Goal: Entertainment & Leisure: Consume media (video, audio)

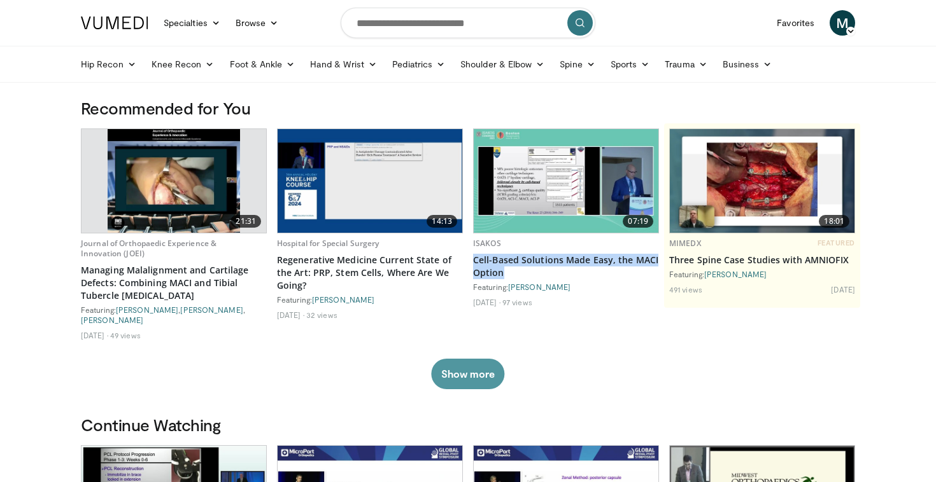
click at [472, 383] on button "Show more" at bounding box center [467, 374] width 73 height 31
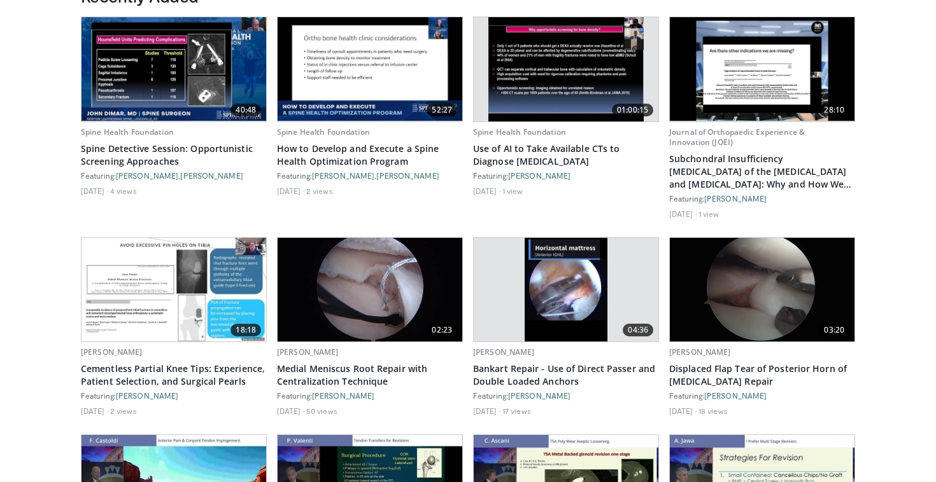
scroll to position [916, 0]
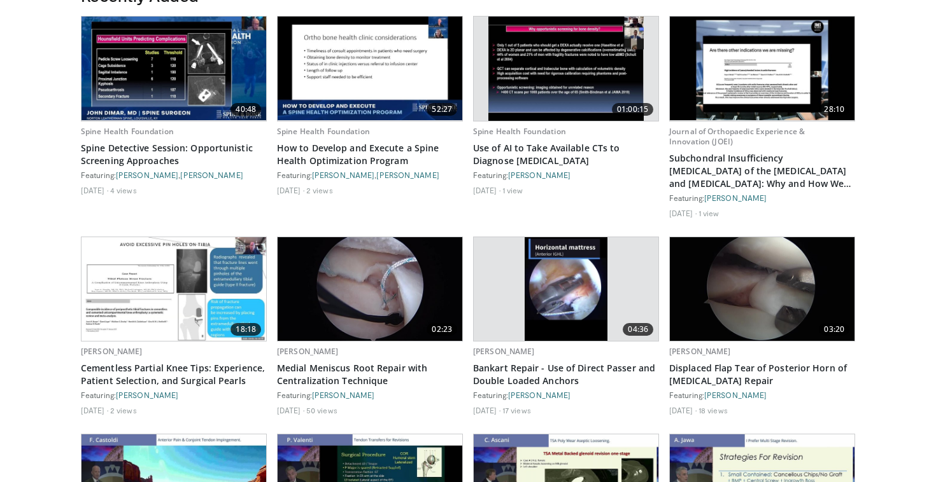
click at [389, 268] on img at bounding box center [370, 289] width 185 height 104
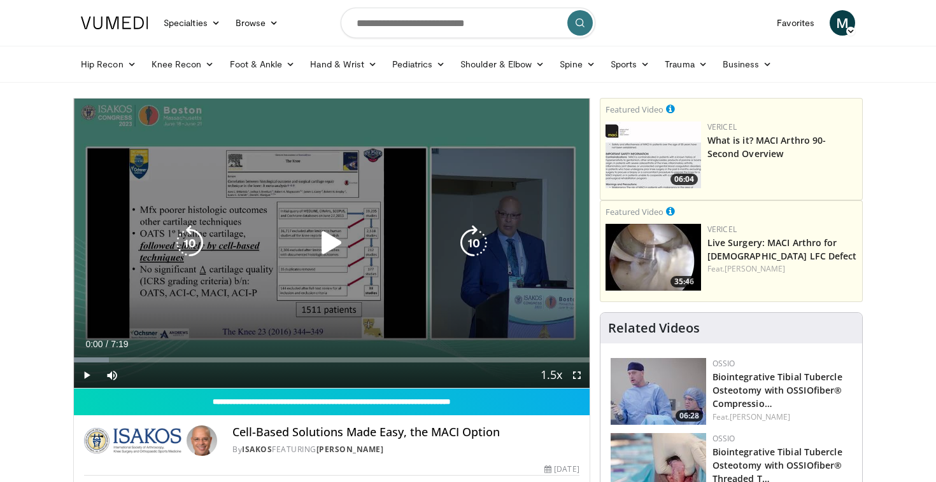
click at [335, 246] on icon "Video Player" at bounding box center [332, 243] width 36 height 36
click at [329, 244] on icon "Video Player" at bounding box center [332, 243] width 36 height 36
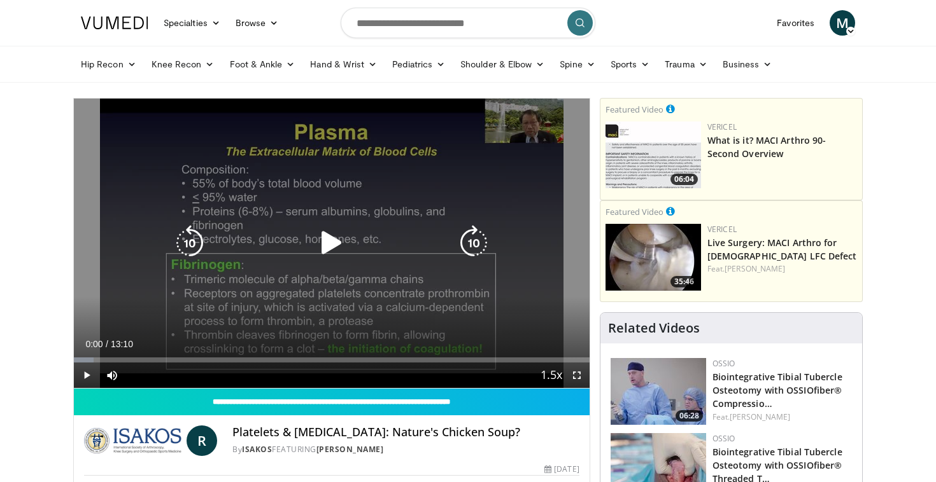
click at [320, 259] on icon "Video Player" at bounding box center [332, 243] width 36 height 36
click at [306, 252] on div "Video Player" at bounding box center [331, 242] width 309 height 25
click at [331, 240] on icon "Video Player" at bounding box center [332, 243] width 36 height 36
click at [326, 237] on icon "Video Player" at bounding box center [332, 243] width 36 height 36
click at [330, 240] on icon "Video Player" at bounding box center [332, 243] width 36 height 36
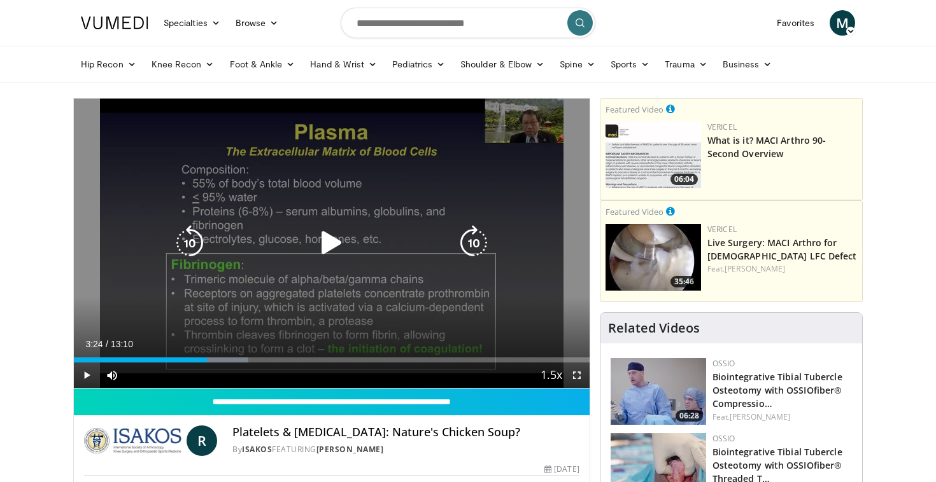
click at [330, 240] on icon "Video Player" at bounding box center [332, 243] width 36 height 36
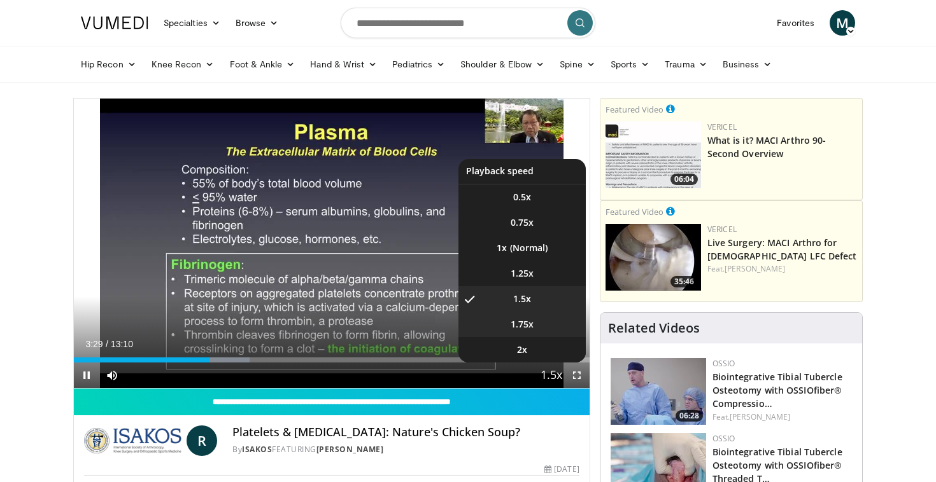
click at [551, 328] on li "1.75x" at bounding box center [521, 324] width 127 height 25
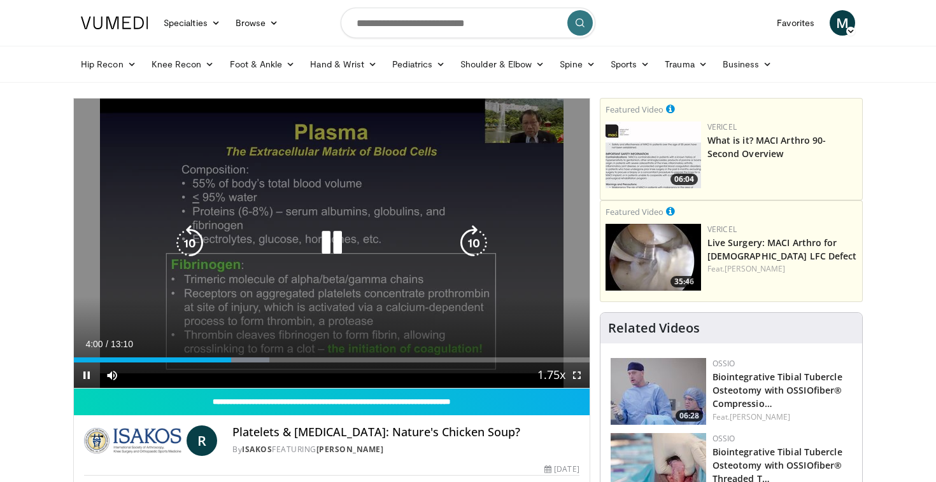
click at [335, 236] on icon "Video Player" at bounding box center [332, 243] width 36 height 36
click at [367, 178] on div "10 seconds Tap to unmute" at bounding box center [332, 244] width 516 height 290
click at [333, 243] on icon "Video Player" at bounding box center [332, 243] width 36 height 36
click at [323, 243] on icon "Video Player" at bounding box center [332, 243] width 36 height 36
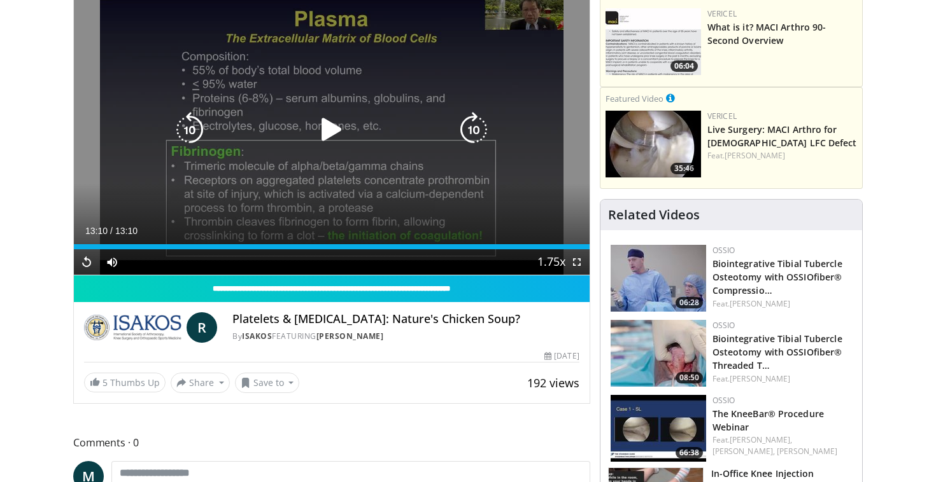
scroll to position [121, 0]
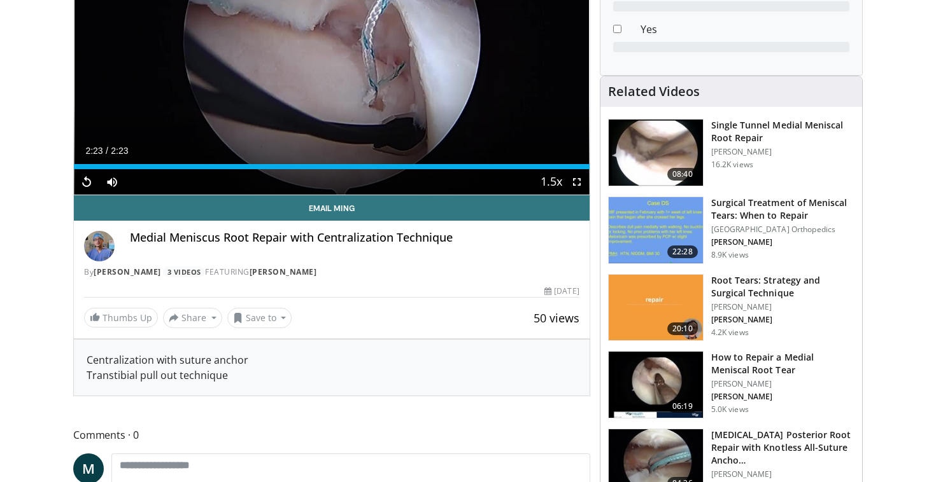
scroll to position [207, 0]
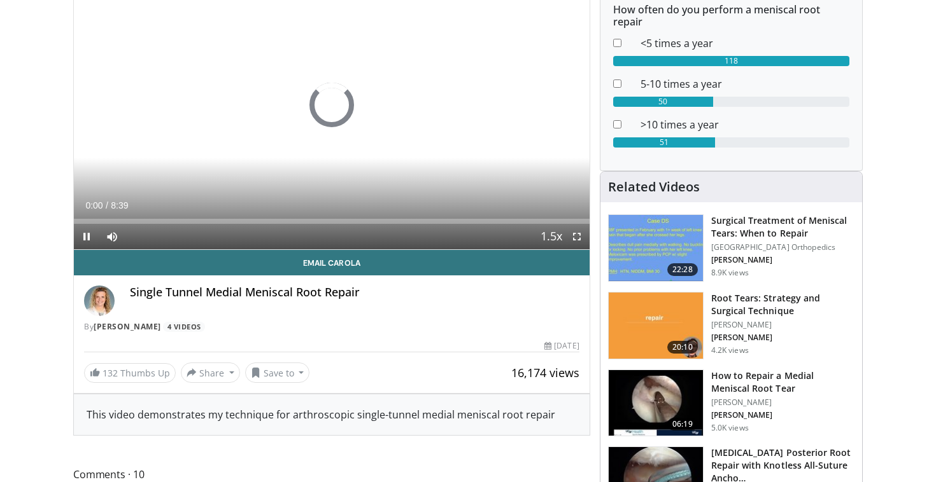
scroll to position [139, 0]
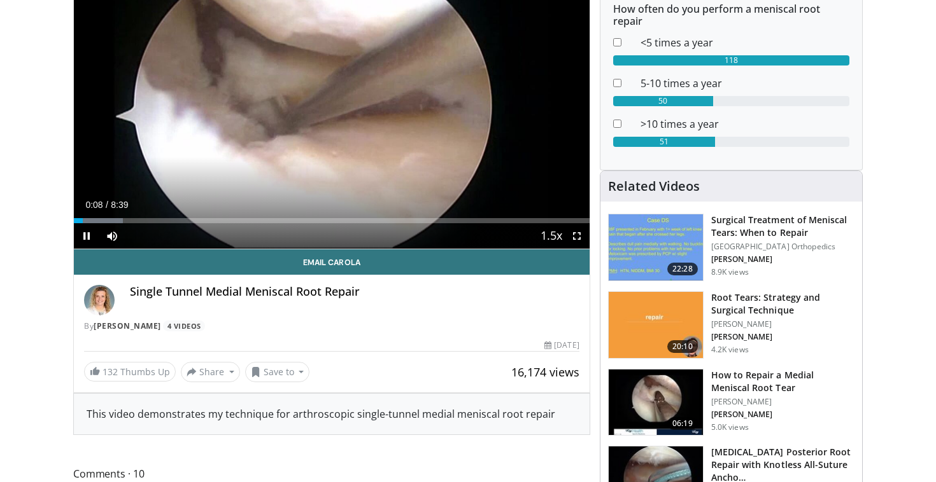
click at [327, 229] on div "Current Time 0:08 / Duration 8:39 Pause Skip Backward Skip Forward Mute Loaded …" at bounding box center [332, 235] width 516 height 25
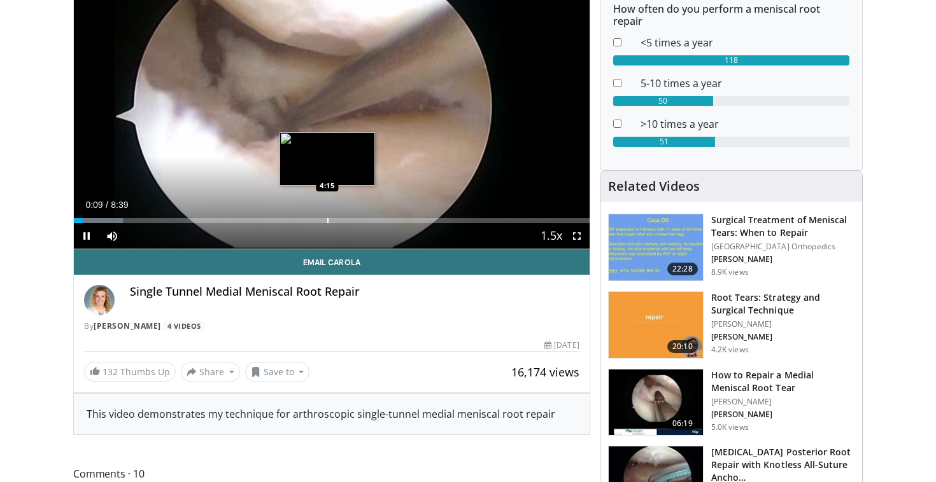
click at [327, 223] on div "Progress Bar" at bounding box center [327, 220] width 1 height 5
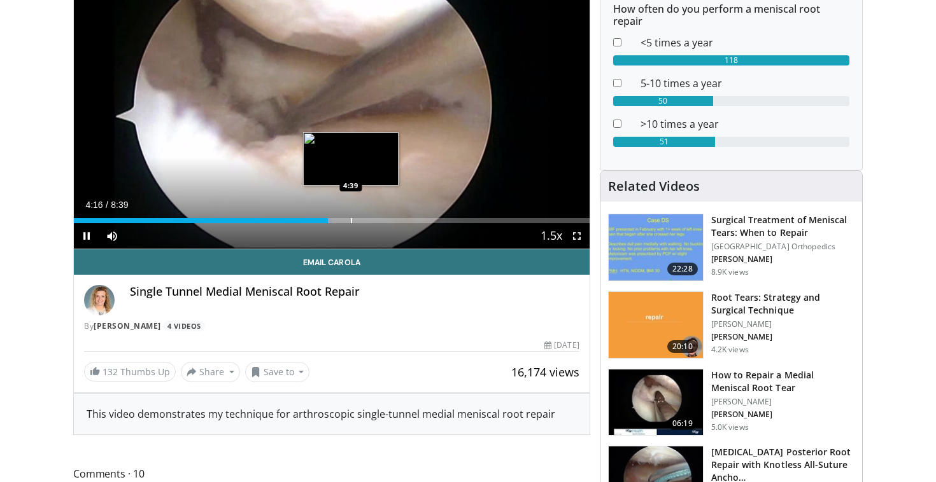
click at [351, 222] on div "Progress Bar" at bounding box center [351, 220] width 1 height 5
